Goal: Submit feedback/report problem: Submit feedback/report problem

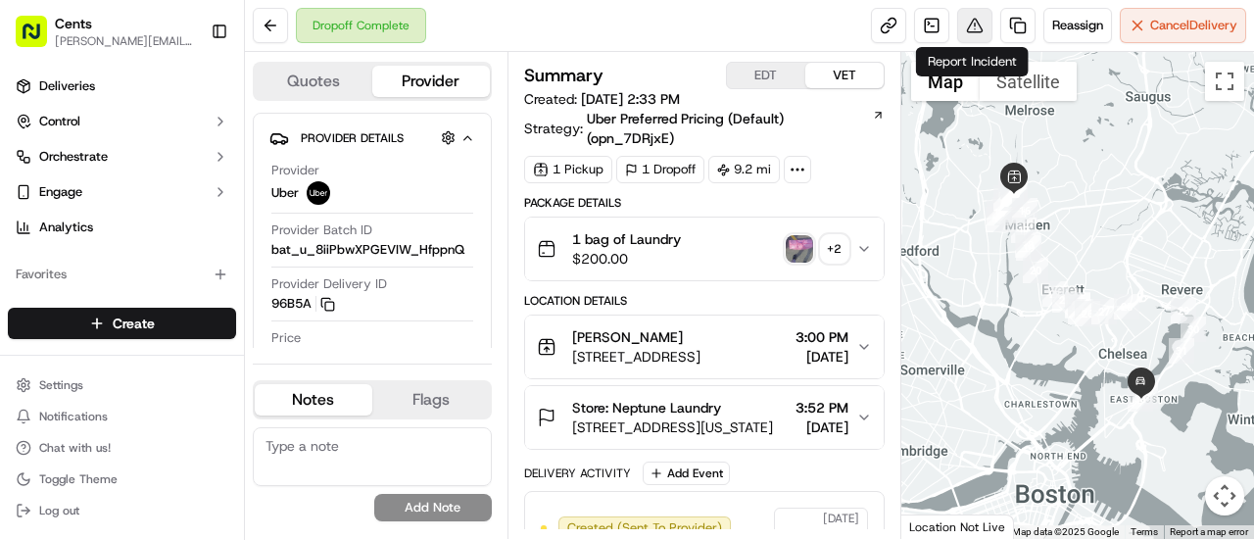
click at [965, 22] on button at bounding box center [974, 25] width 35 height 35
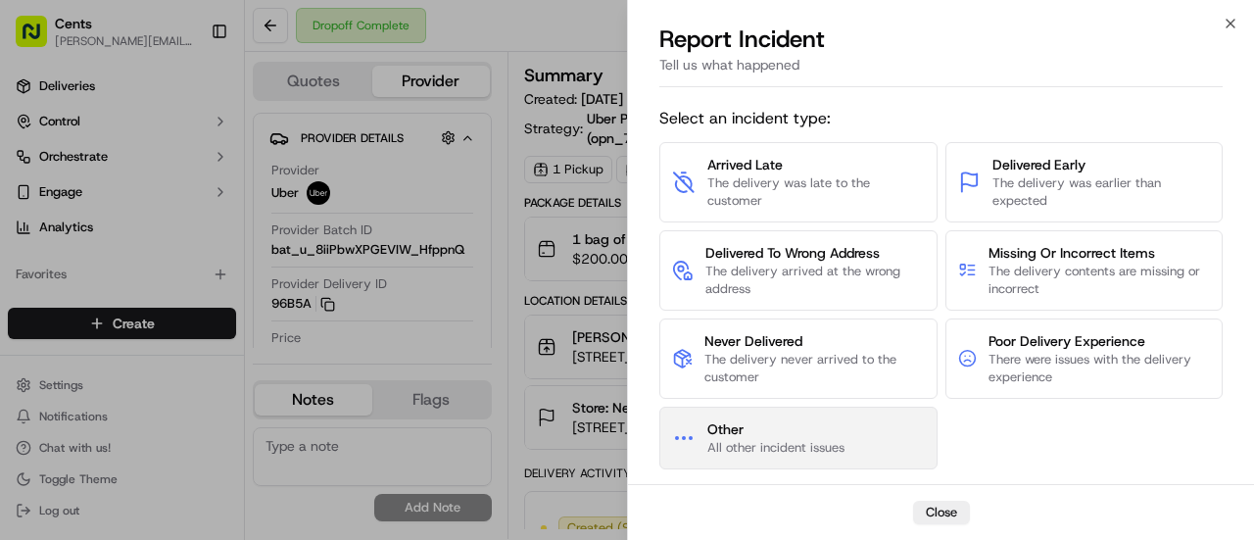
click at [797, 432] on span "Other" at bounding box center [775, 429] width 137 height 20
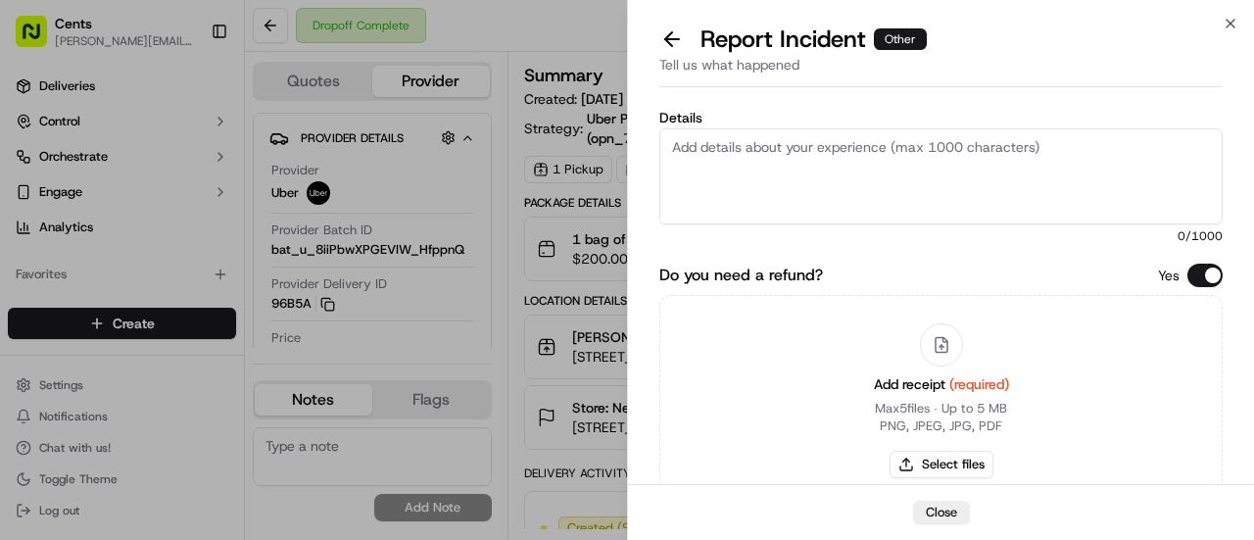
click at [803, 189] on textarea "Details" at bounding box center [940, 176] width 563 height 96
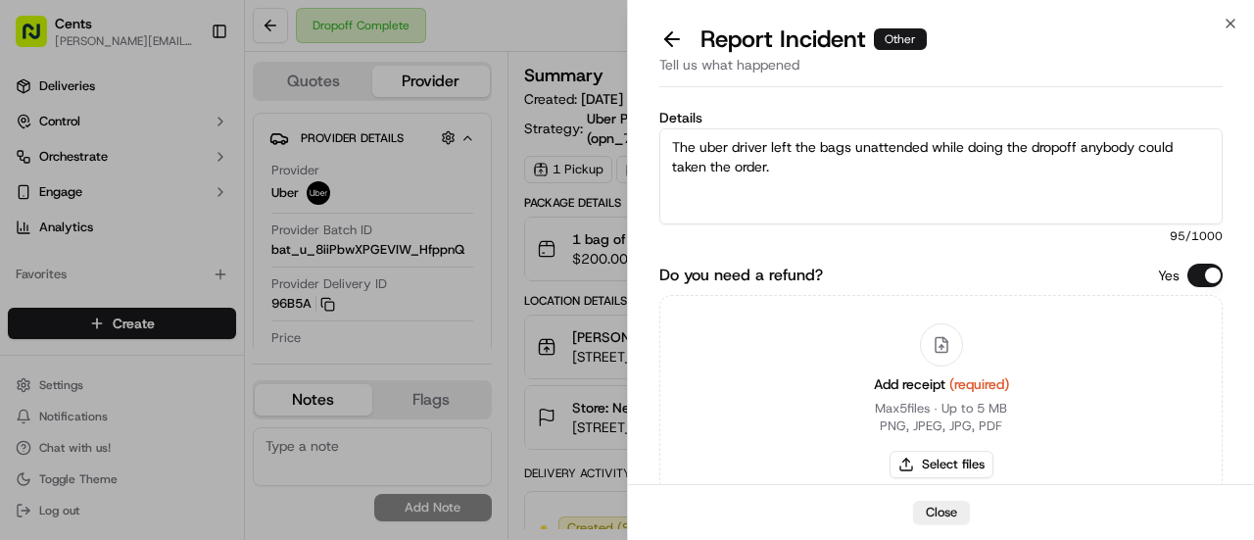
click at [860, 172] on textarea "The uber driver left the bags unattended while doing the dropoff anybody could …" at bounding box center [940, 176] width 563 height 96
paste textarea "Uber driver negligently left the bags unattended during the drop-off, potential…"
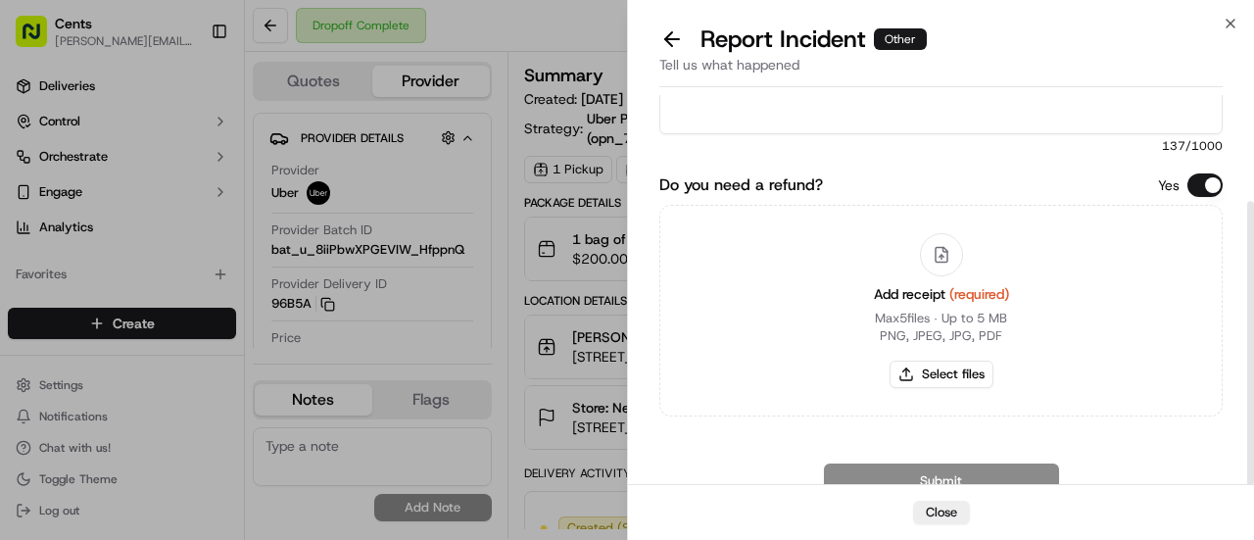
scroll to position [145, 0]
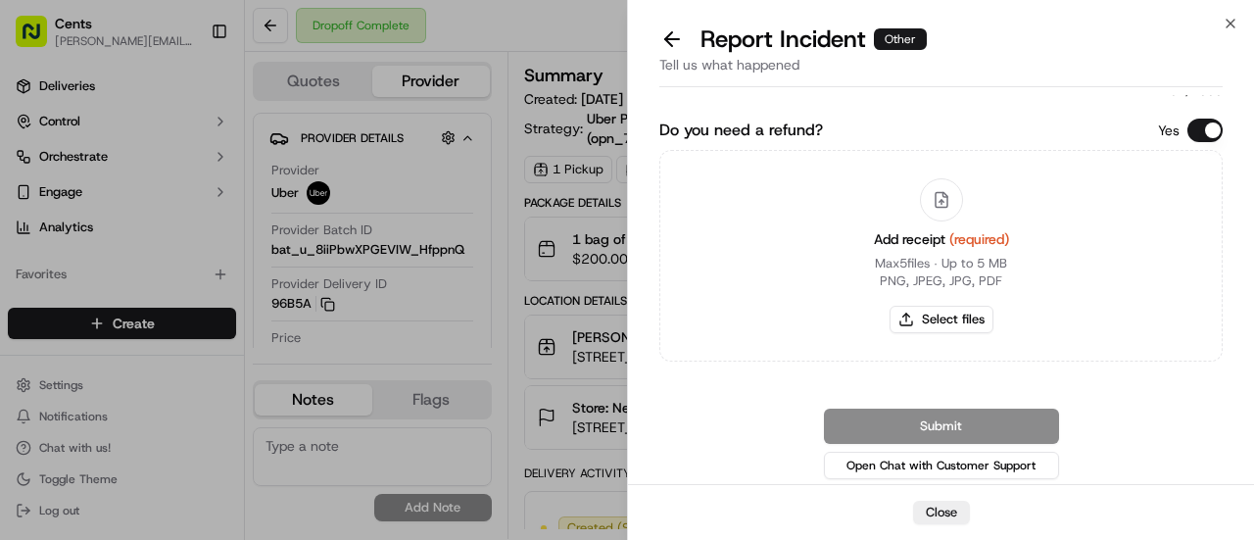
type textarea "The Uber driver negligently left the bags unattended during the drop-off, poten…"
click at [942, 422] on div "Submit Open Chat with Customer Support" at bounding box center [940, 445] width 563 height 74
click at [939, 205] on icon at bounding box center [942, 200] width 18 height 18
click at [918, 316] on button "Select files" at bounding box center [941, 319] width 104 height 27
type input "C:\fakepath\Screenshot [DATE] 115010.png"
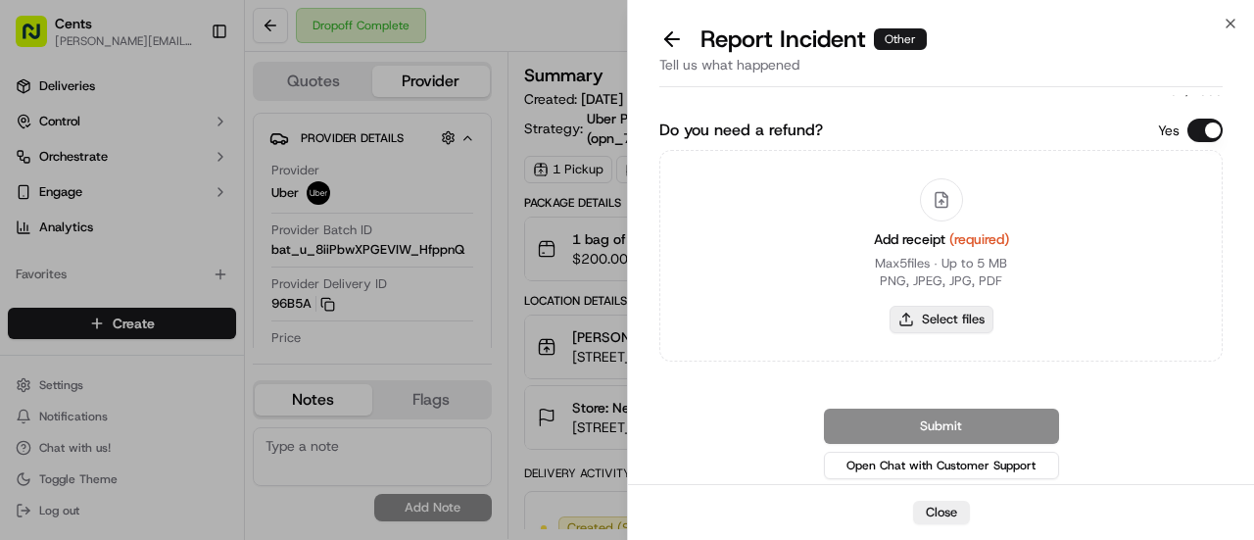
scroll to position [138, 0]
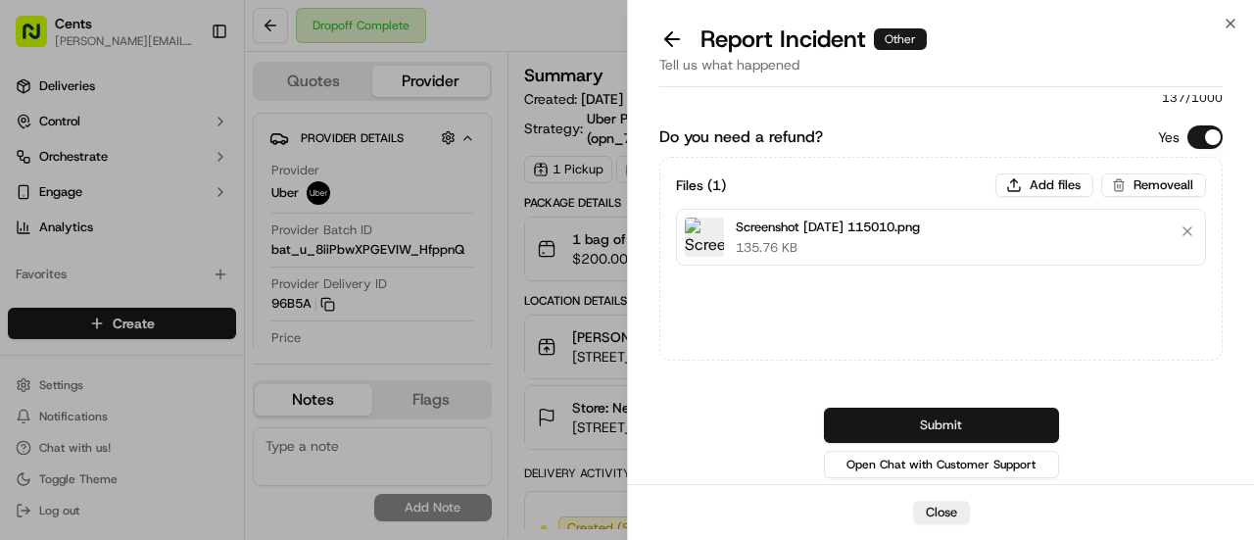
click at [893, 428] on button "Submit" at bounding box center [941, 425] width 235 height 35
